Goal: Book appointment/travel/reservation

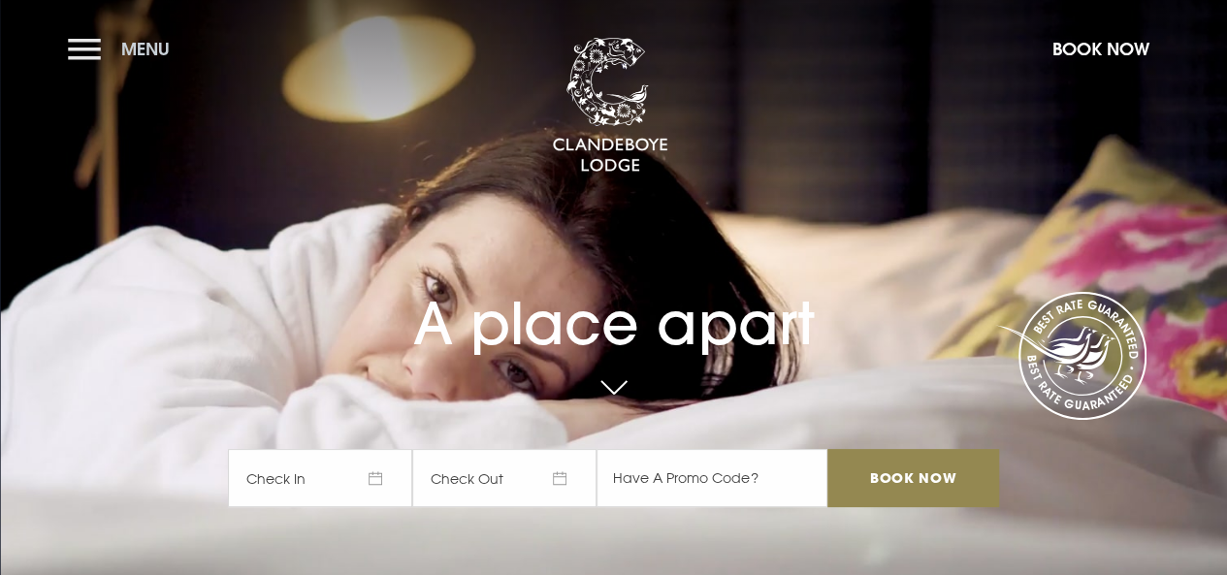
click at [78, 45] on button "Menu" at bounding box center [124, 49] width 112 height 42
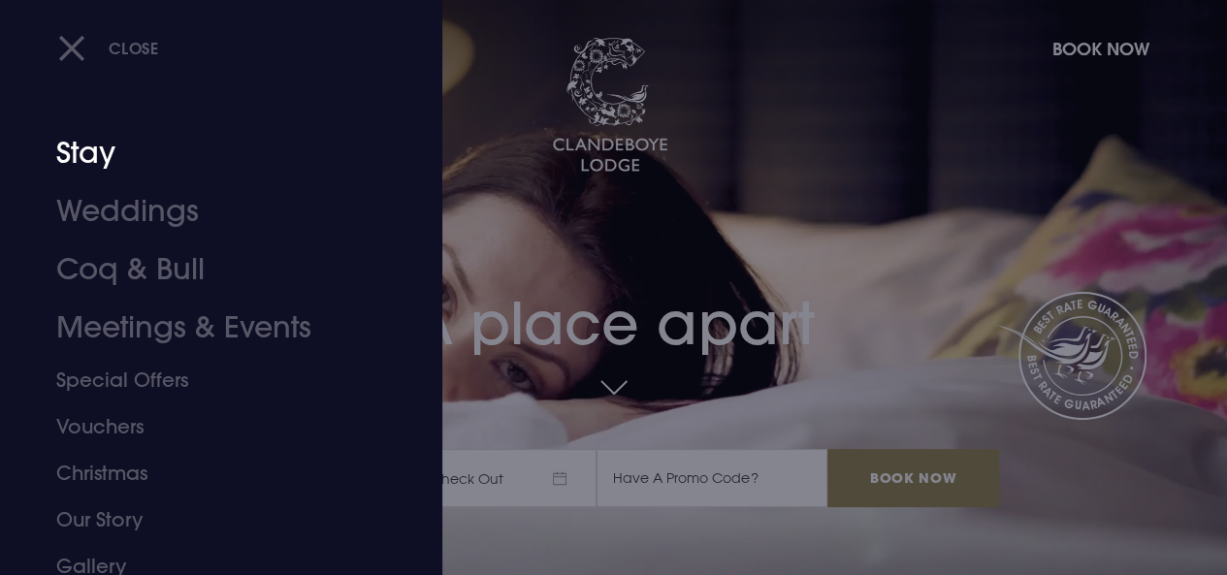
click at [104, 164] on link "Stay" at bounding box center [208, 153] width 304 height 58
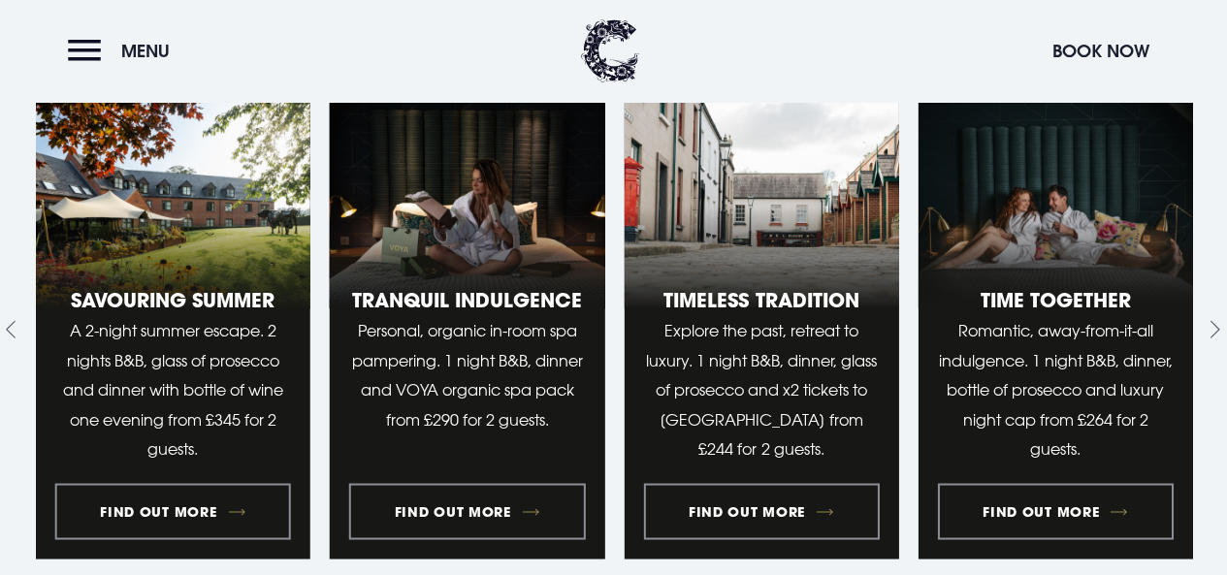
scroll to position [1496, 0]
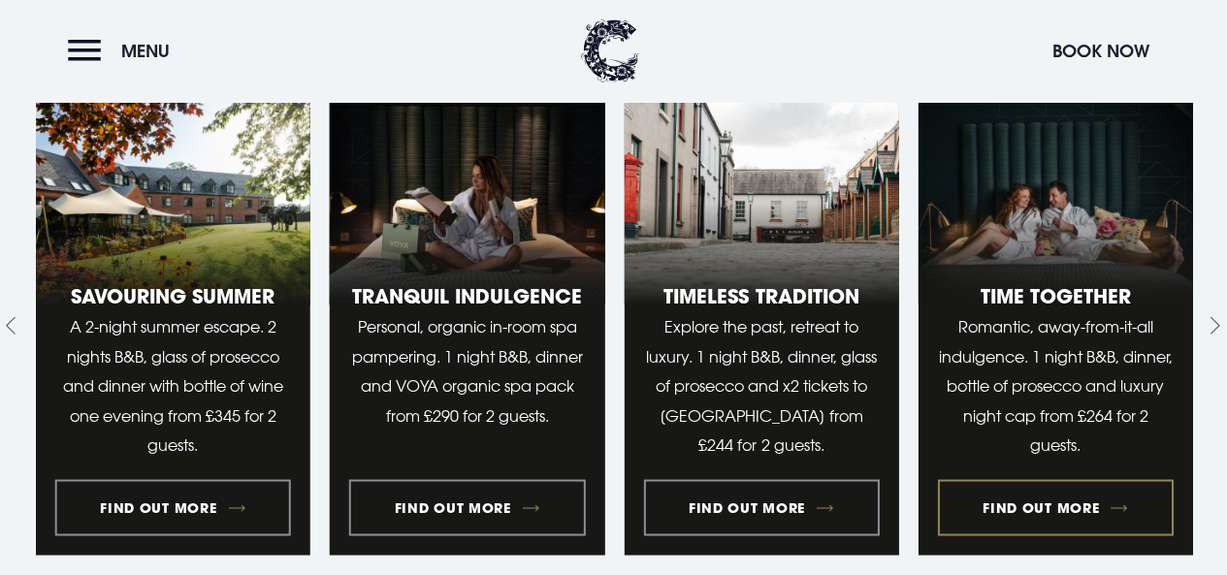
drag, startPoint x: 1001, startPoint y: 467, endPoint x: 1008, endPoint y: 509, distance: 43.2
click at [1008, 509] on link "4 of 10" at bounding box center [1055, 326] width 275 height 458
